Goal: Find specific page/section

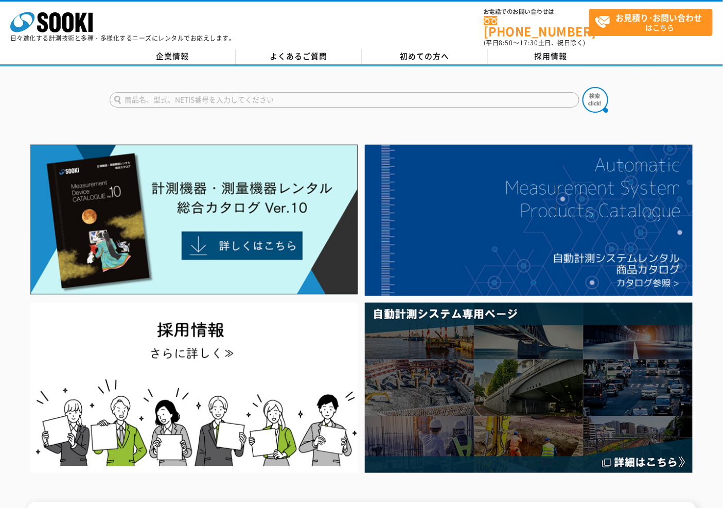
click at [162, 92] on input "text" at bounding box center [345, 99] width 470 height 15
type input "GX-3"
click at [52, 93] on div "GX-3 CGX-30K GX-30K GX-3R" at bounding box center [361, 90] width 723 height 49
click at [592, 96] on img at bounding box center [595, 100] width 26 height 26
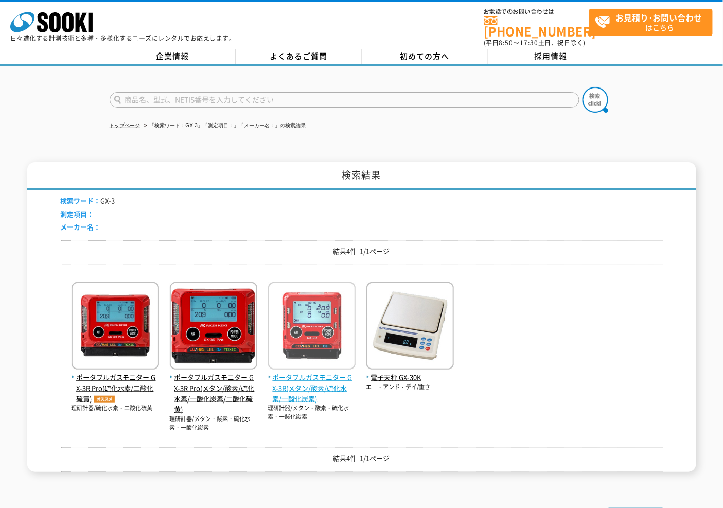
click at [306, 384] on span "ポータブルガスモニター GX-3R(メタン/酸素/硫化水素/一酸化炭素)" at bounding box center [311, 388] width 87 height 32
